Goal: Task Accomplishment & Management: Use online tool/utility

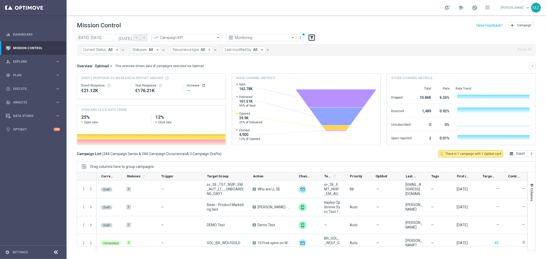
click at [311, 37] on icon "filter_alt" at bounding box center [312, 37] width 5 height 5
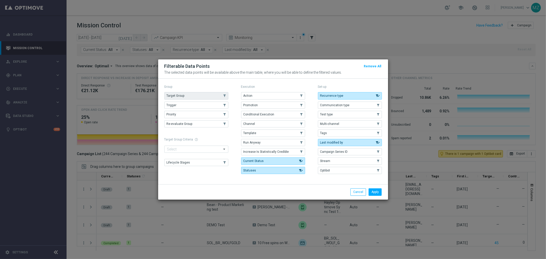
click at [186, 93] on button "Target Group" at bounding box center [196, 95] width 64 height 7
click at [181, 103] on button "Trigger" at bounding box center [196, 105] width 64 height 7
click at [373, 190] on button "Apply" at bounding box center [375, 192] width 13 height 7
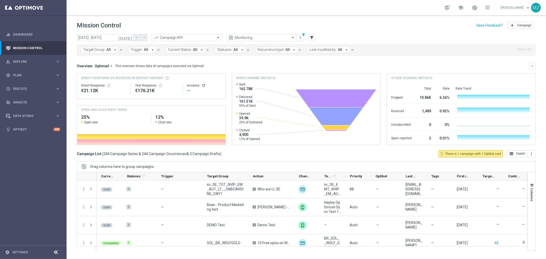
click at [139, 49] on span "Trigger:" at bounding box center [137, 50] width 12 height 4
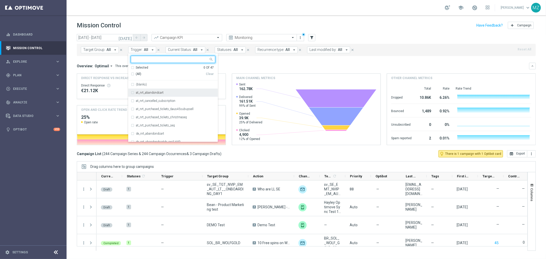
click at [146, 96] on div "at_nrt_abandondcart" at bounding box center [173, 93] width 85 height 8
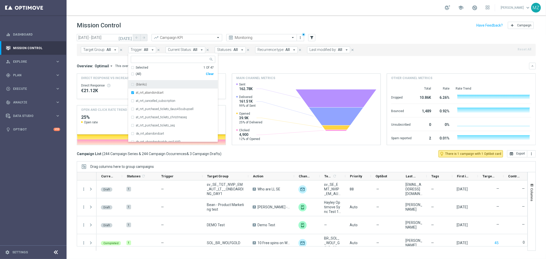
click at [345, 25] on div "Mission Control add Campaign" at bounding box center [306, 25] width 459 height 10
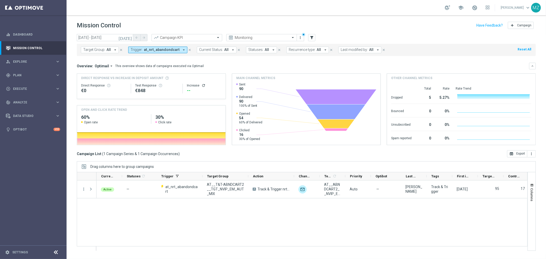
click at [131, 39] on icon "[DATE]" at bounding box center [126, 37] width 14 height 5
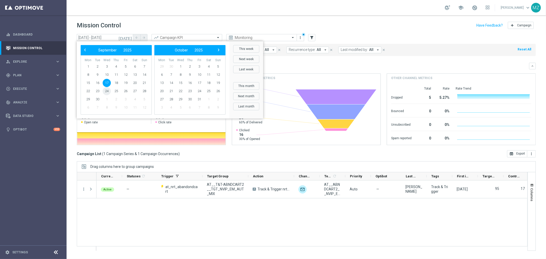
click at [106, 91] on span "24" at bounding box center [107, 91] width 8 height 8
type input "24 Sep 2025 - 24 Sep 2025"
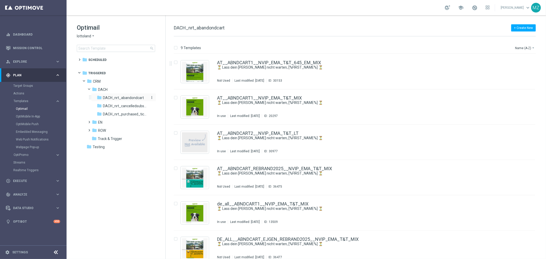
click at [130, 96] on span "DACH_nrt_abandondcart" at bounding box center [123, 98] width 41 height 5
click at [125, 46] on input at bounding box center [116, 48] width 78 height 7
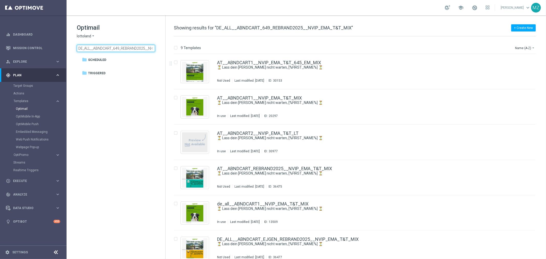
scroll to position [0, 29]
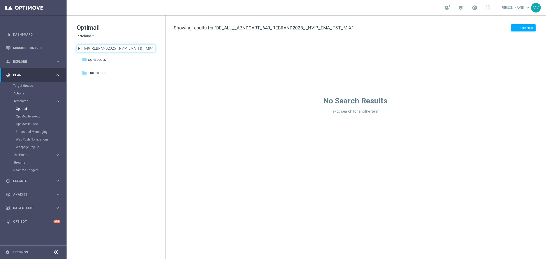
click at [89, 49] on input "DE_ALL__ABNDCART_649_REBRAND2025__NVIP_EMA_T&T_MIX" at bounding box center [116, 48] width 78 height 7
click at [99, 47] on input "DE_ALL__ABNDCART_645_REBRAND2025__NVIP_EMA_T&T_MIX" at bounding box center [116, 48] width 78 height 7
type input "DE_ALL__ABNDCART_645_REBRAND2025__NVIP_EMA_T&T_MIX"
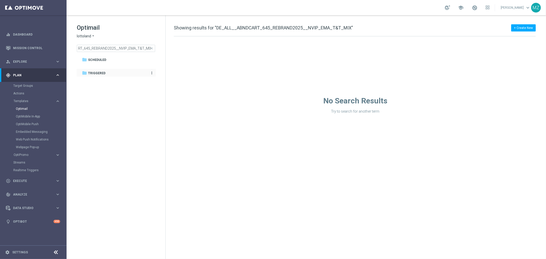
click at [95, 72] on span "Triggered" at bounding box center [96, 73] width 17 height 5
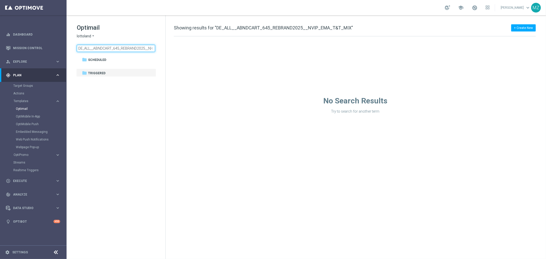
click at [117, 46] on input "DE_ALL__ABNDCART_645_REBRAND2025__NVIP_EMA_T&T_MIX" at bounding box center [116, 48] width 78 height 7
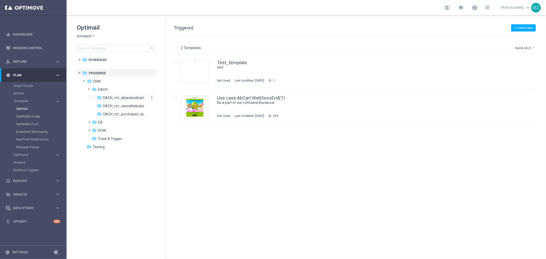
click at [124, 98] on span "DACH_nrt_abandondcart" at bounding box center [123, 98] width 41 height 5
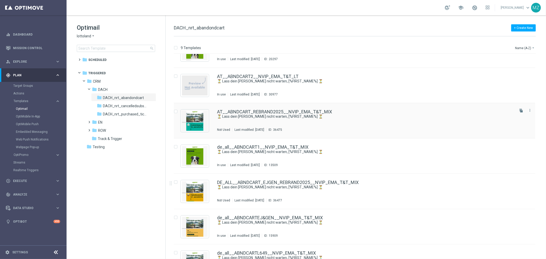
scroll to position [85, 0]
